Goal: Browse casually: Explore the website without a specific task or goal

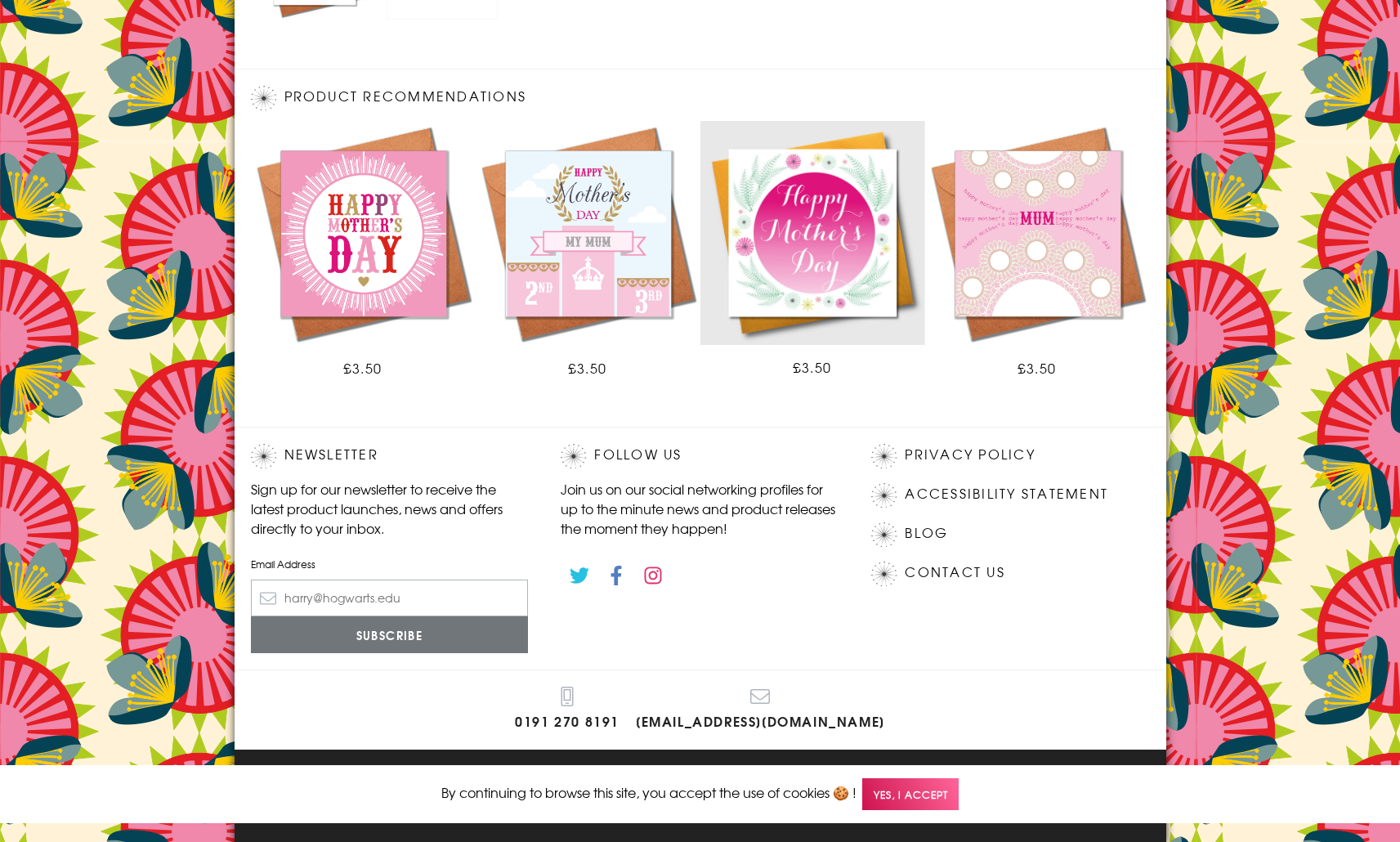
scroll to position [844, 0]
